Goal: Information Seeking & Learning: Learn about a topic

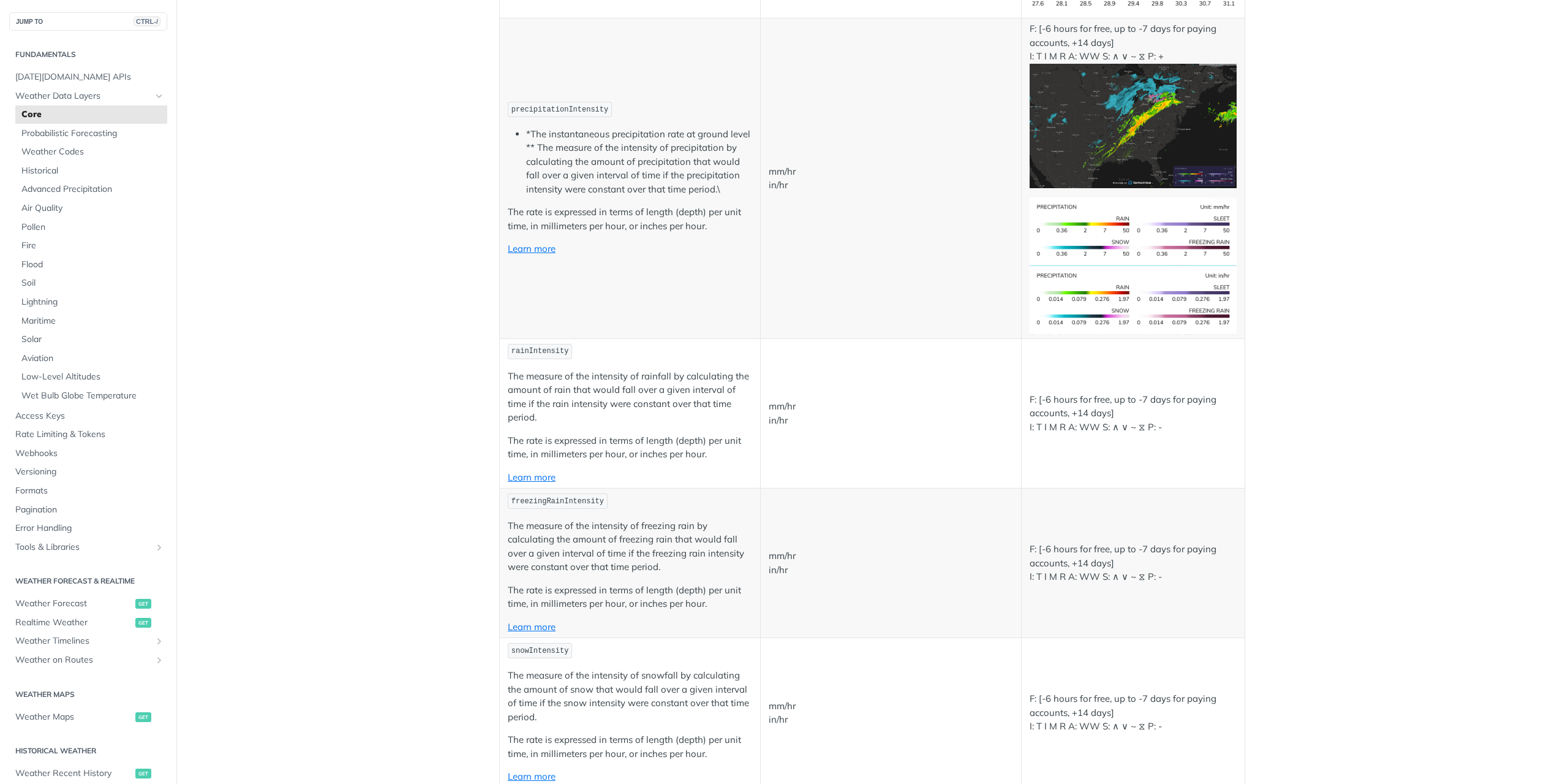
scroll to position [2206, 0]
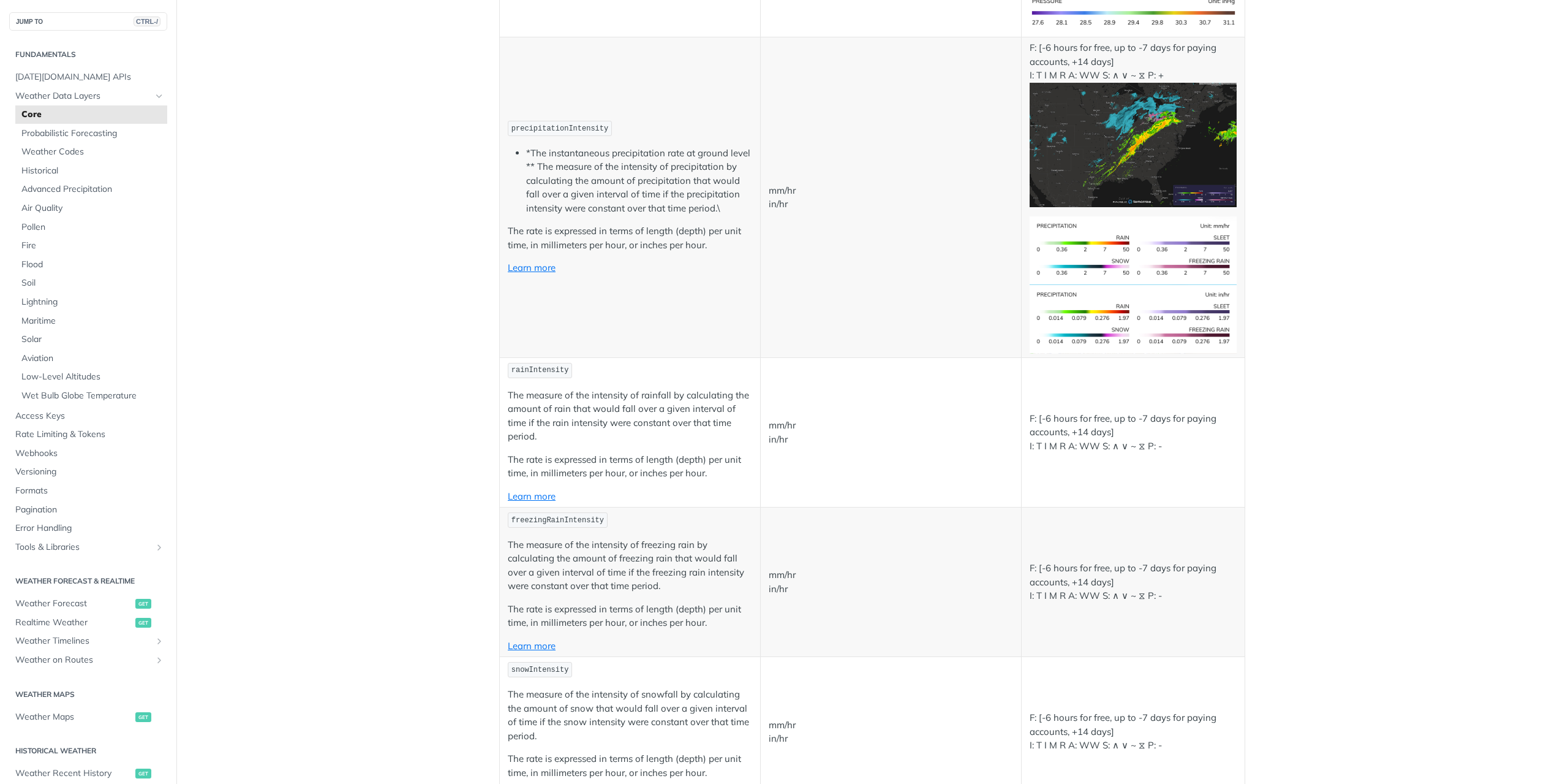
click at [769, 190] on p "mm/hr in/hr" at bounding box center [890, 197] width 244 height 28
click at [588, 229] on p "The rate is expressed in terms of length (depth) per unit time, in millimeters …" at bounding box center [629, 238] width 244 height 28
click at [678, 231] on p "The rate is expressed in terms of length (depth) per unit time, in millimeters …" at bounding box center [629, 238] width 244 height 28
click at [724, 231] on p "The rate is expressed in terms of length (depth) per unit time, in millimeters …" at bounding box center [629, 238] width 244 height 28
click at [555, 249] on td "precipitationIntensity *The instantaneous precipitation rate at ground level **…" at bounding box center [630, 197] width 261 height 321
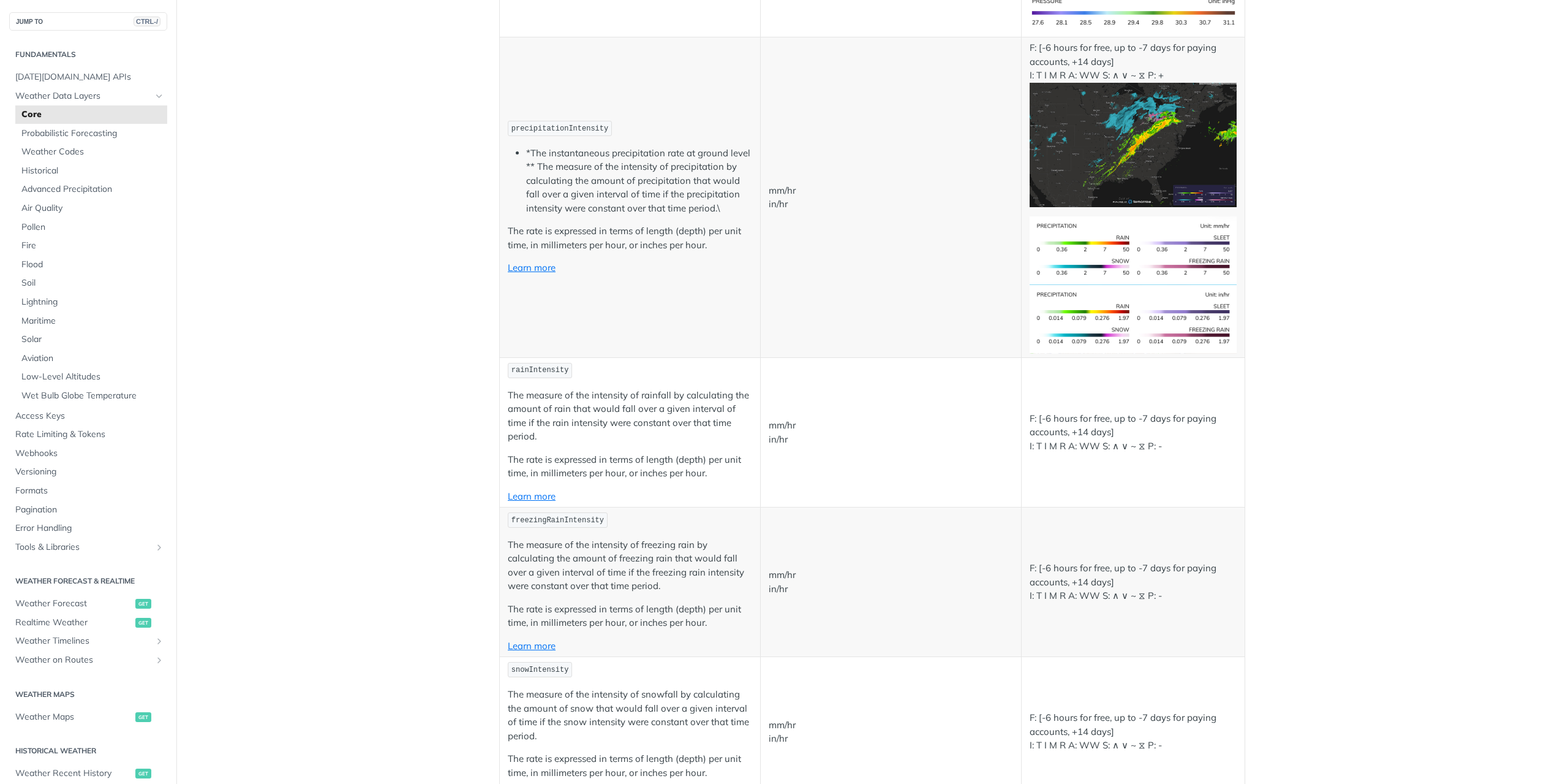
click at [636, 246] on p "The rate is expressed in terms of length (depth) per unit time, in millimeters …" at bounding box center [629, 238] width 244 height 28
click at [682, 247] on p "The rate is expressed in terms of length (depth) per unit time, in millimeters …" at bounding box center [629, 238] width 244 height 28
click at [537, 266] on link "Learn more" at bounding box center [531, 267] width 48 height 11
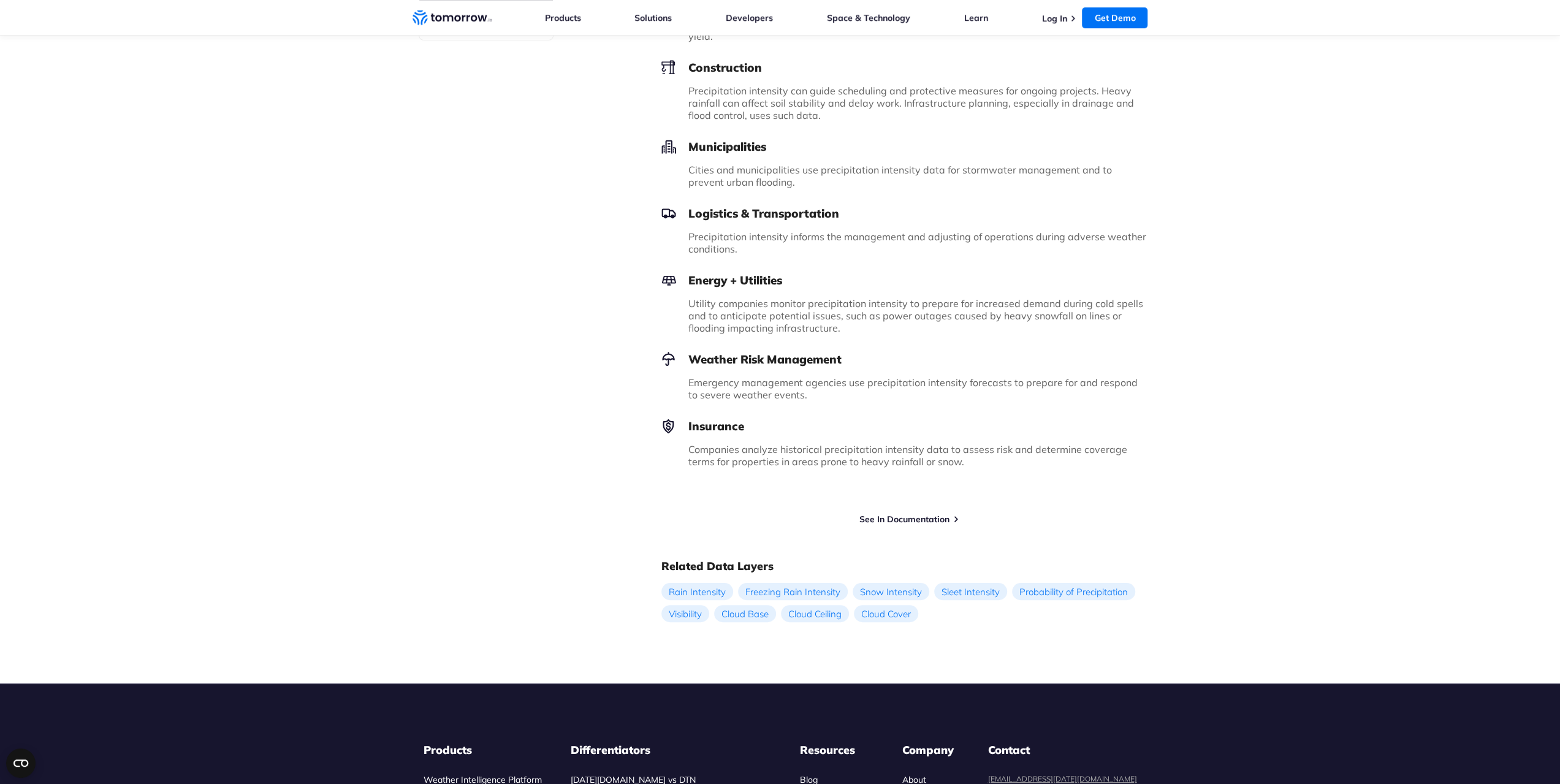
scroll to position [858, 0]
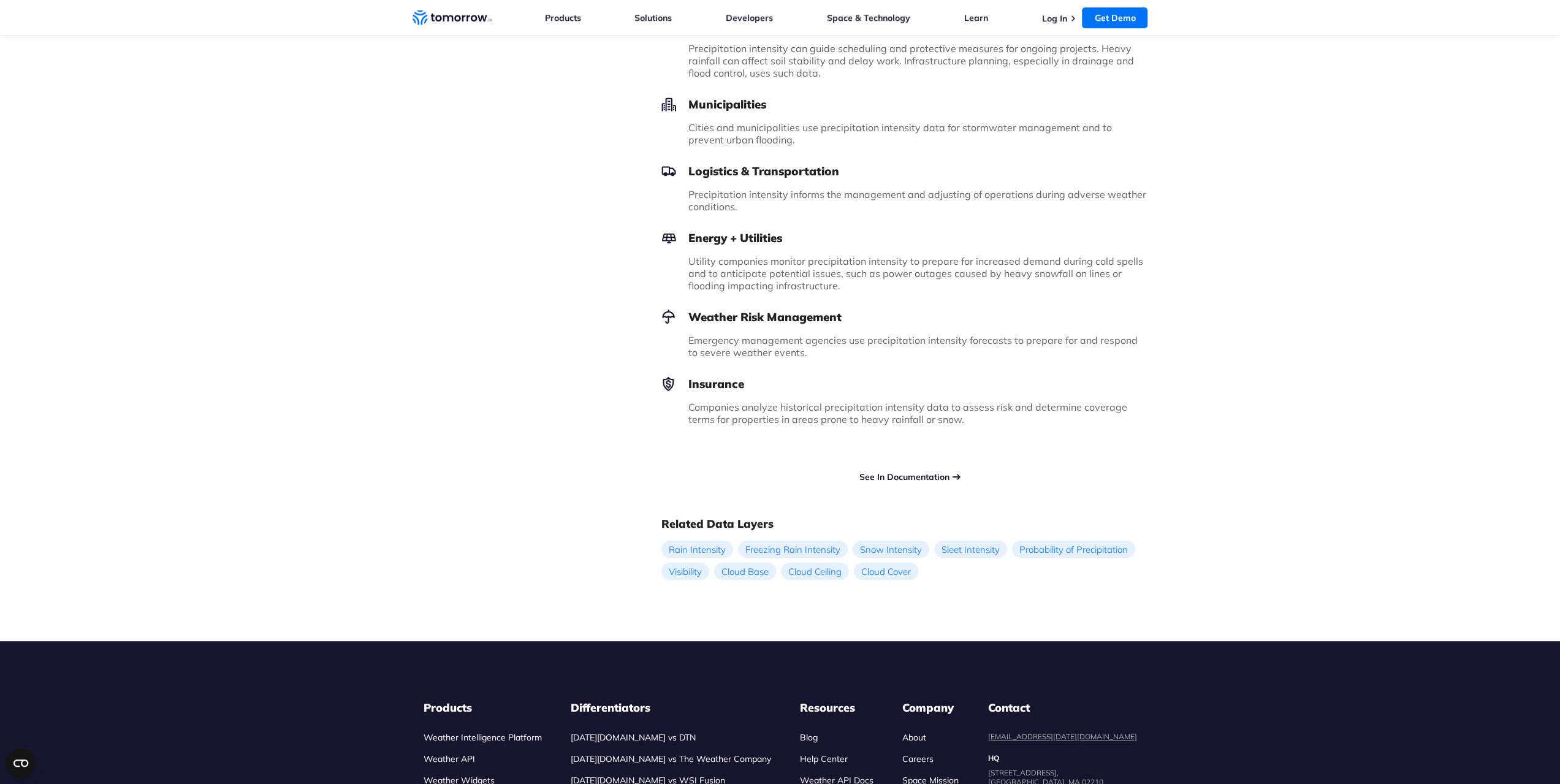
click at [914, 471] on link "See In Documentation" at bounding box center [904, 476] width 90 height 11
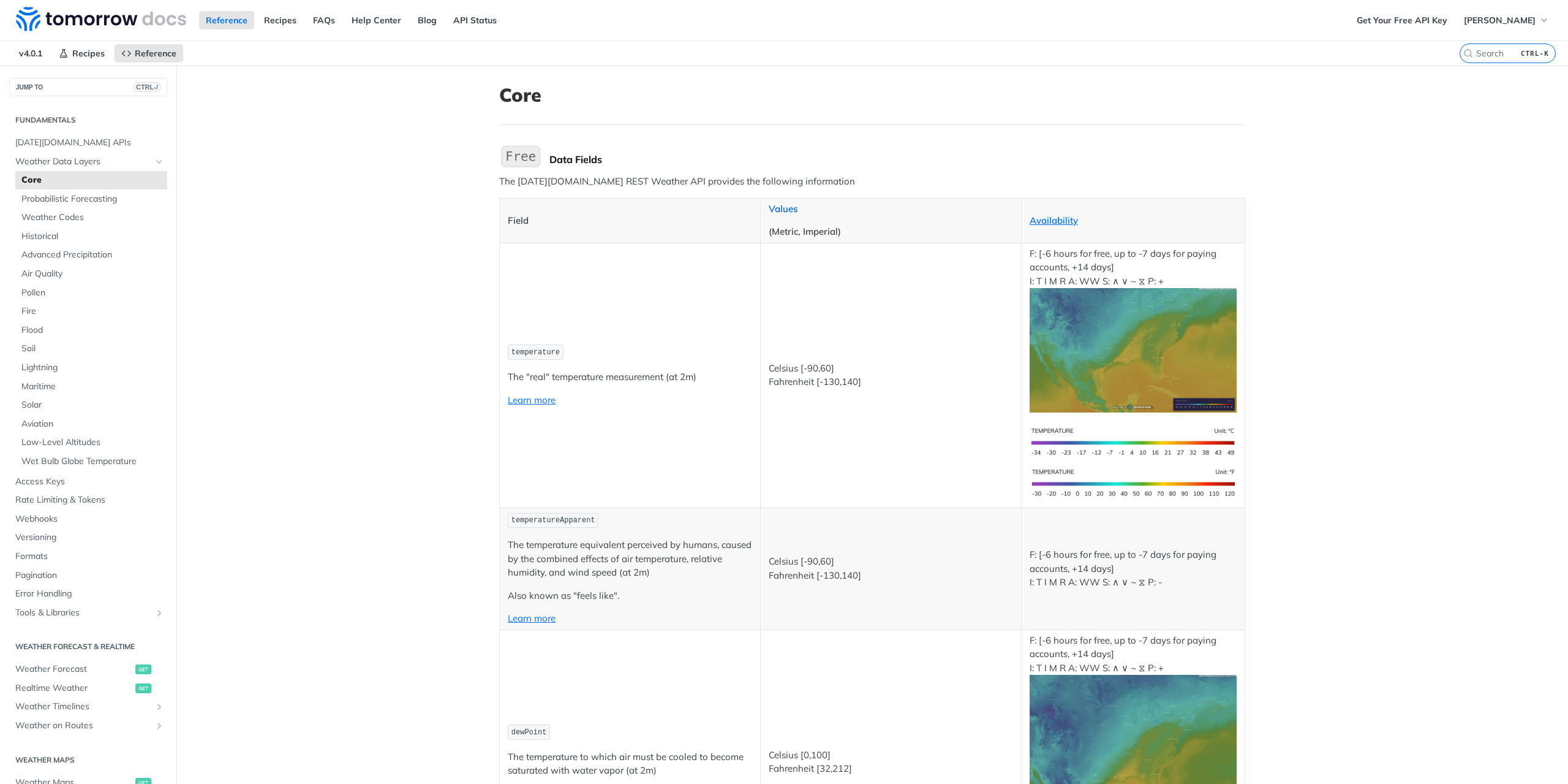
click at [780, 205] on link "Values" at bounding box center [783, 208] width 29 height 11
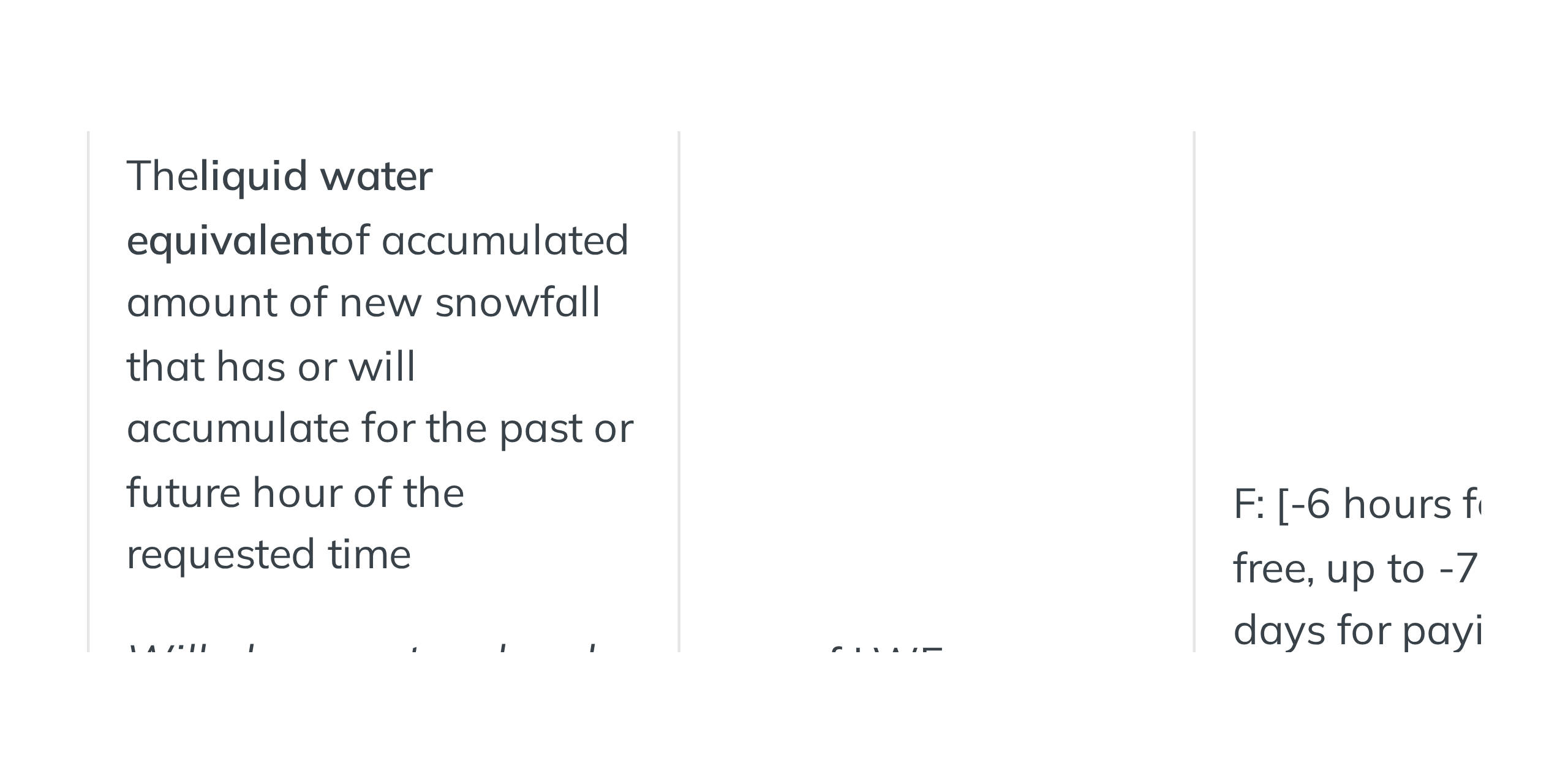
scroll to position [3991, 0]
